Goal: Transaction & Acquisition: Purchase product/service

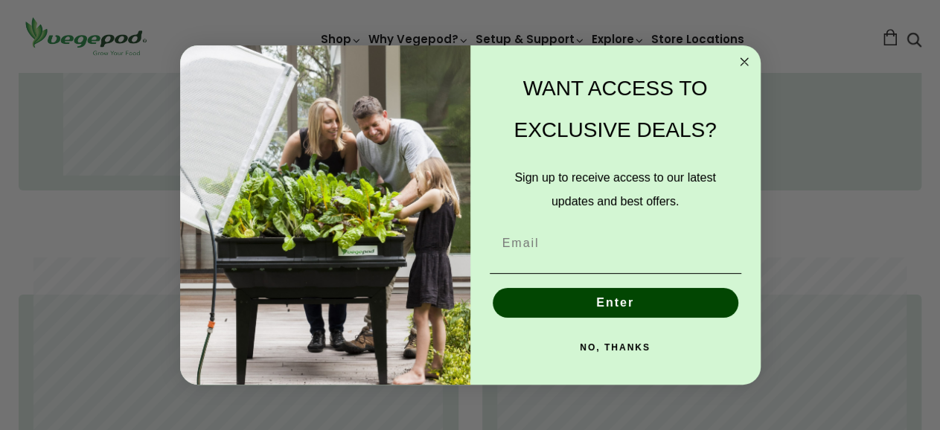
scroll to position [1002, 0]
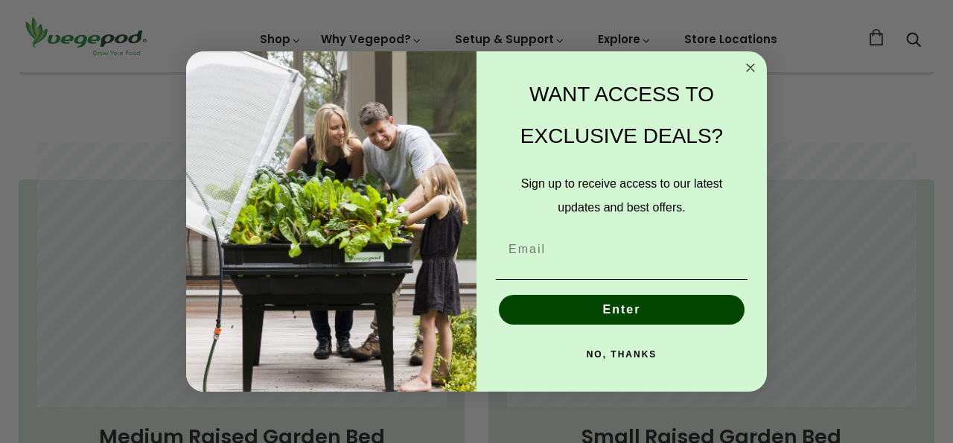
click at [746, 68] on circle "Close dialog" at bounding box center [750, 68] width 17 height 17
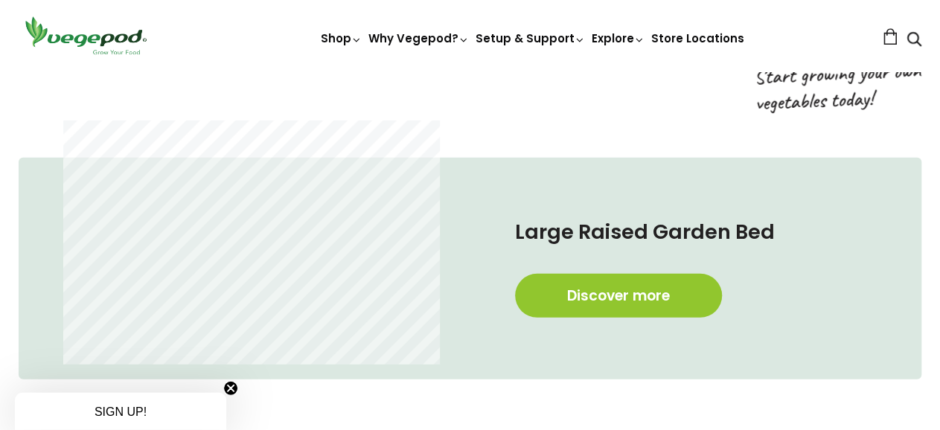
scroll to position [644, 0]
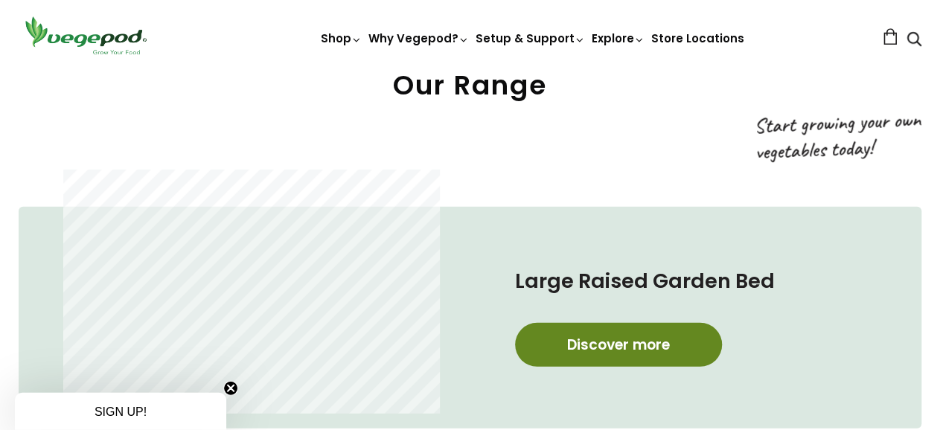
click at [621, 344] on link "Discover more" at bounding box center [618, 345] width 207 height 44
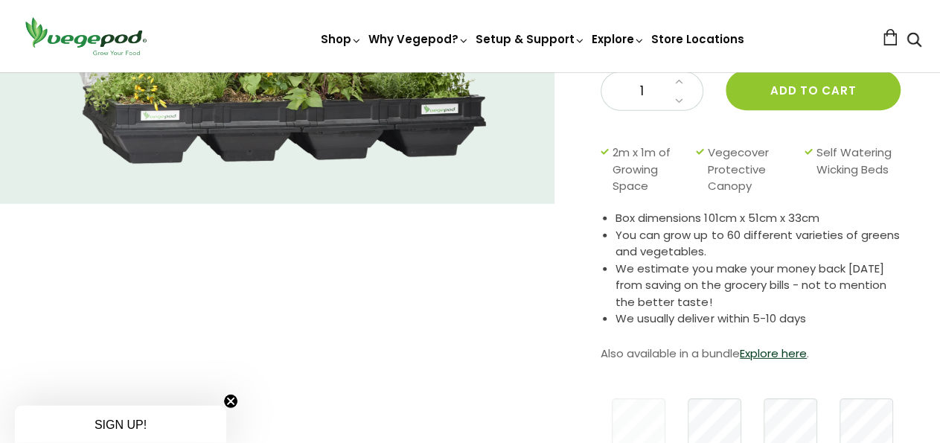
scroll to position [249, 0]
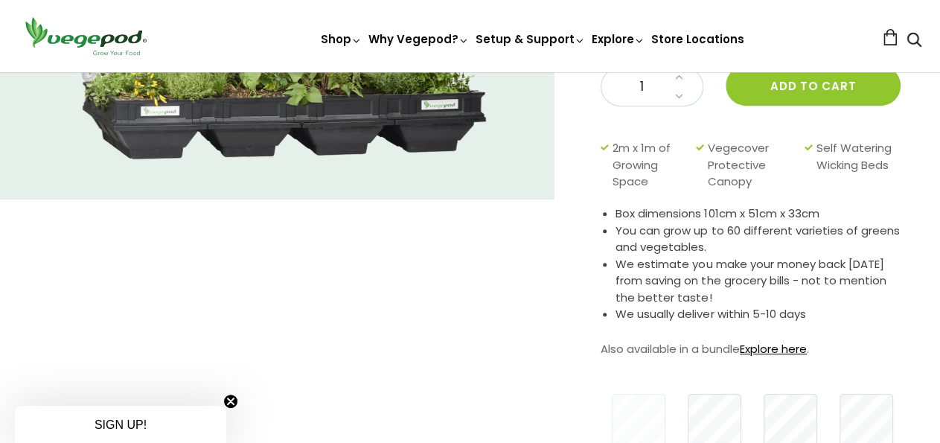
click at [774, 341] on link "Explore here" at bounding box center [773, 349] width 67 height 16
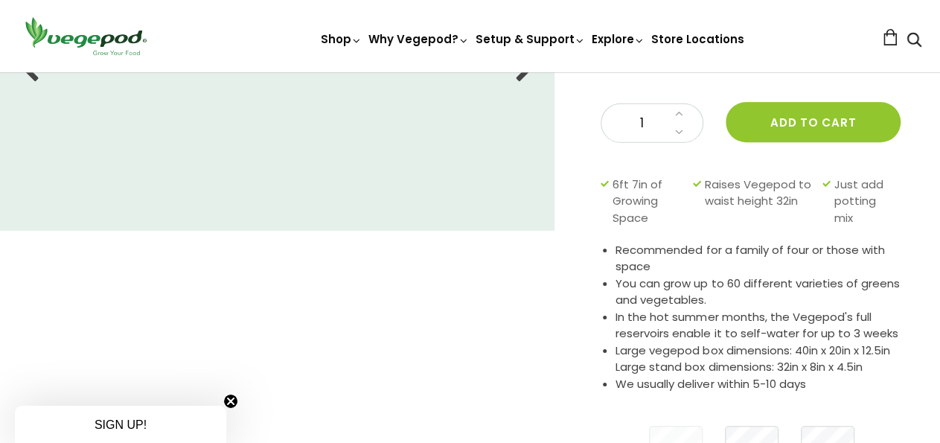
scroll to position [220, 0]
